Goal: Task Accomplishment & Management: Complete application form

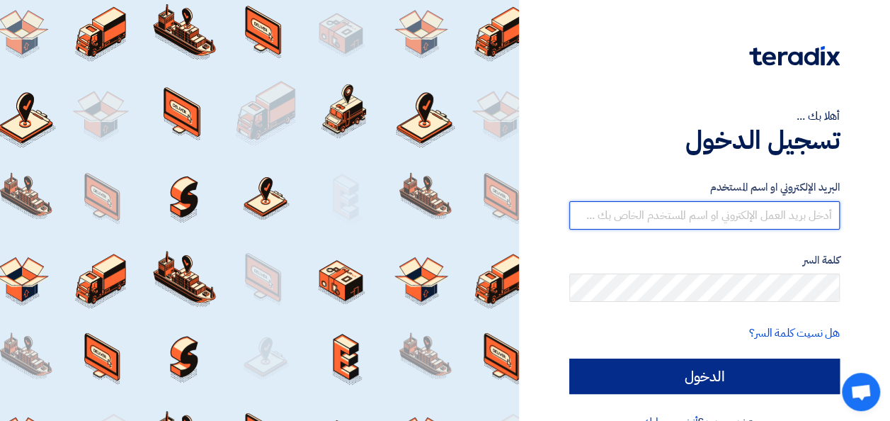
type input "[EMAIL_ADDRESS][DOMAIN_NAME]"
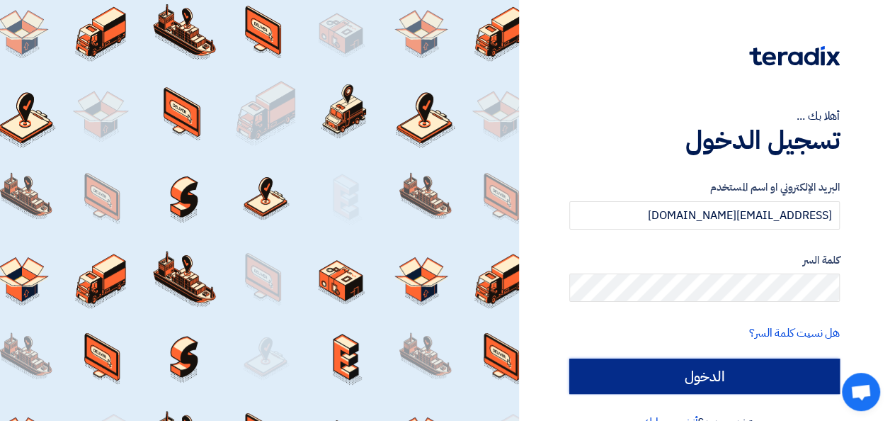
click at [687, 372] on input "الدخول" at bounding box center [704, 375] width 271 height 35
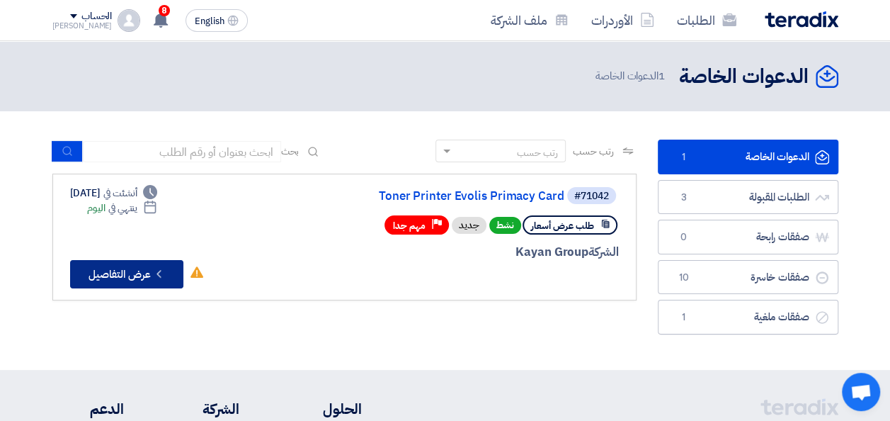
click at [110, 270] on button "Check details عرض التفاصيل" at bounding box center [126, 274] width 113 height 28
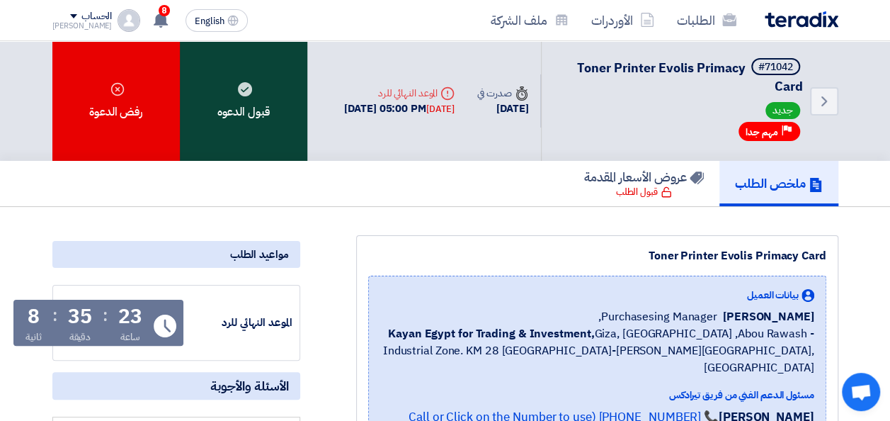
click at [251, 123] on div "قبول الدعوه" at bounding box center [243, 101] width 127 height 120
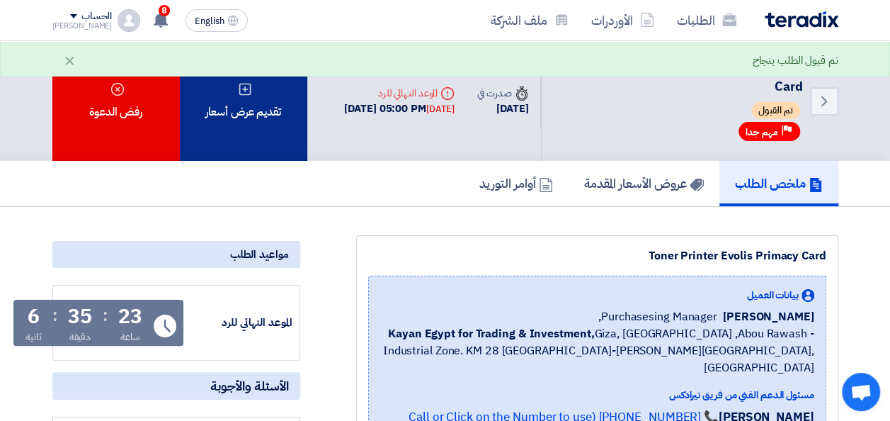
click at [258, 142] on div "تقديم عرض أسعار" at bounding box center [243, 101] width 127 height 120
